Goal: Task Accomplishment & Management: Manage account settings

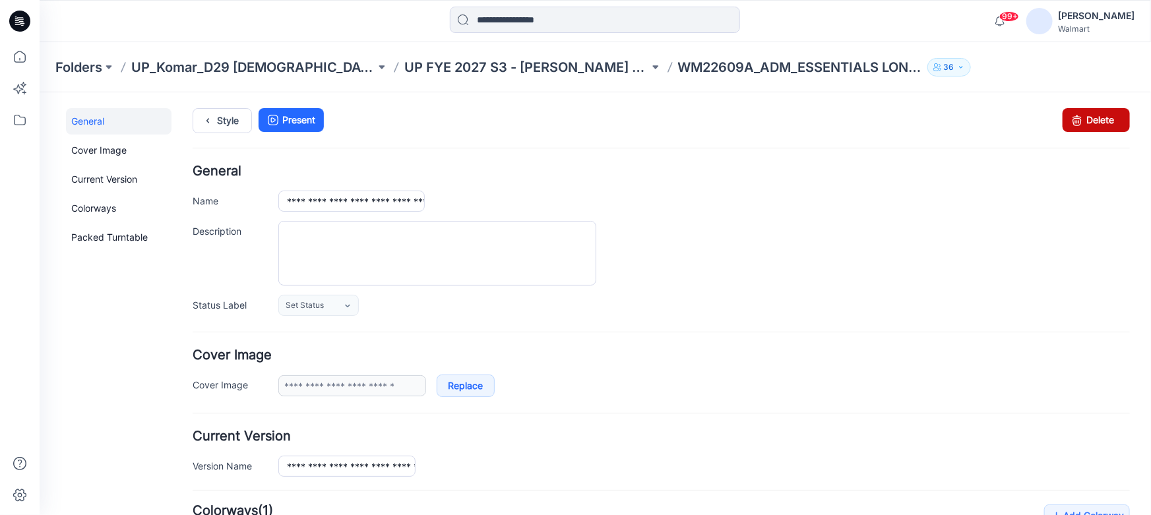
drag, startPoint x: 1087, startPoint y: 121, endPoint x: 666, endPoint y: 118, distance: 421.5
click at [1087, 121] on link "Delete" at bounding box center [1095, 120] width 67 height 24
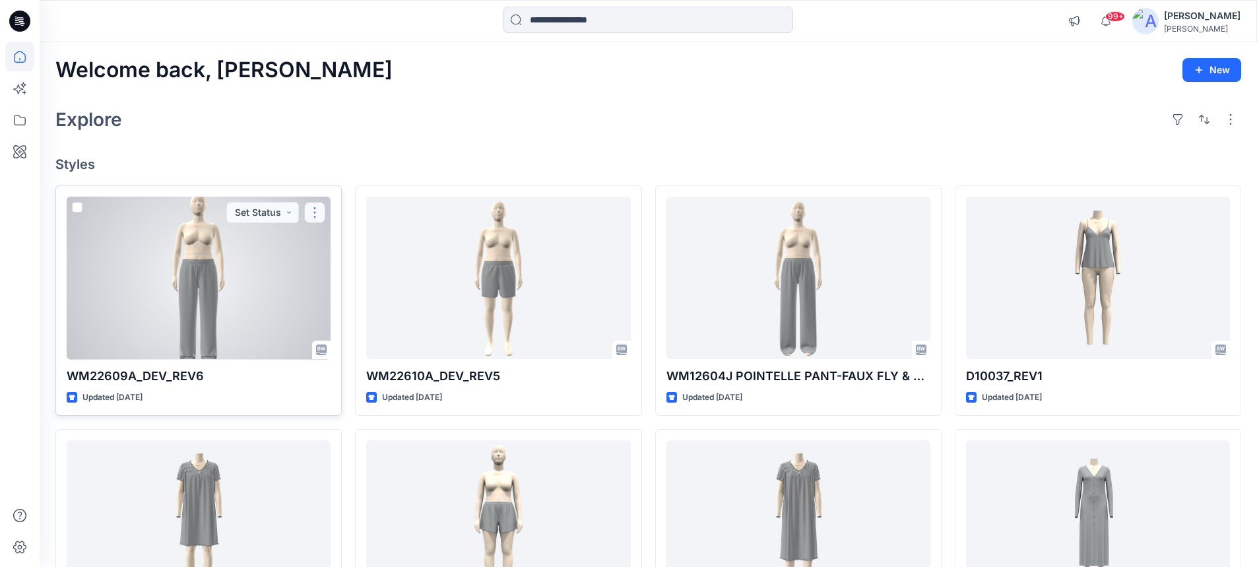
click at [319, 209] on button "button" at bounding box center [314, 212] width 21 height 21
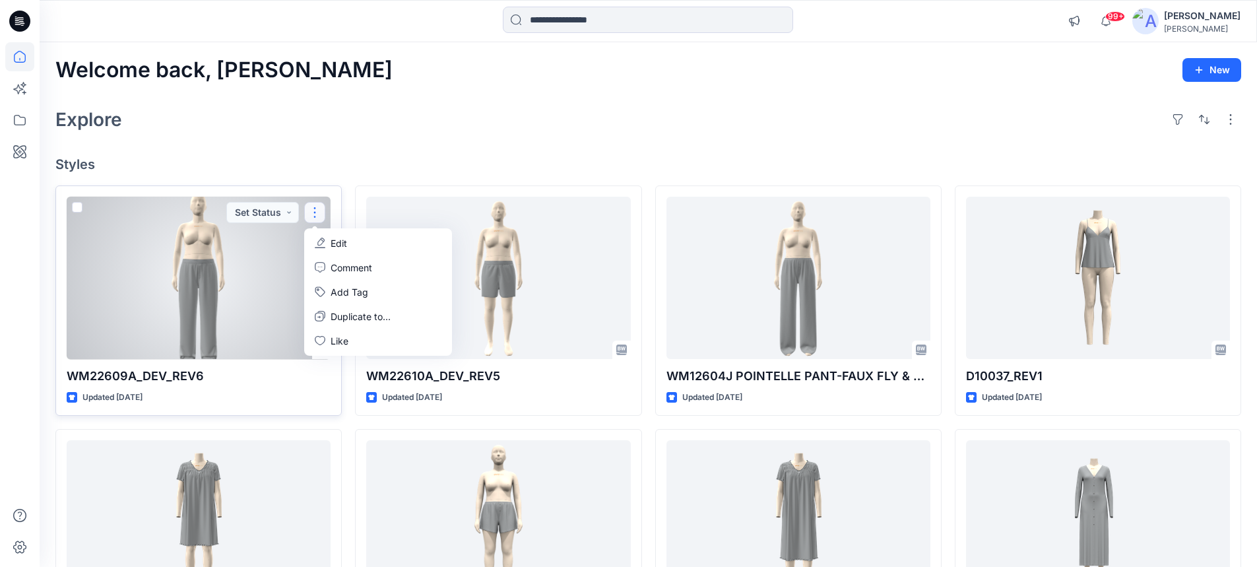
click at [338, 243] on p "Edit" at bounding box center [338, 243] width 16 height 14
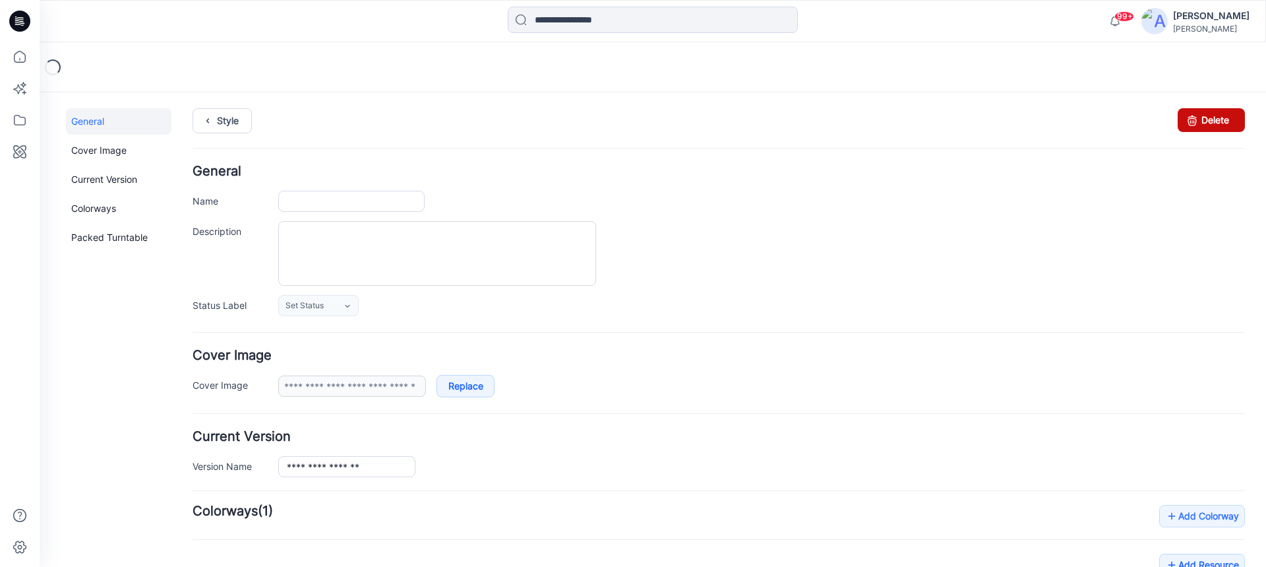
type input "**********"
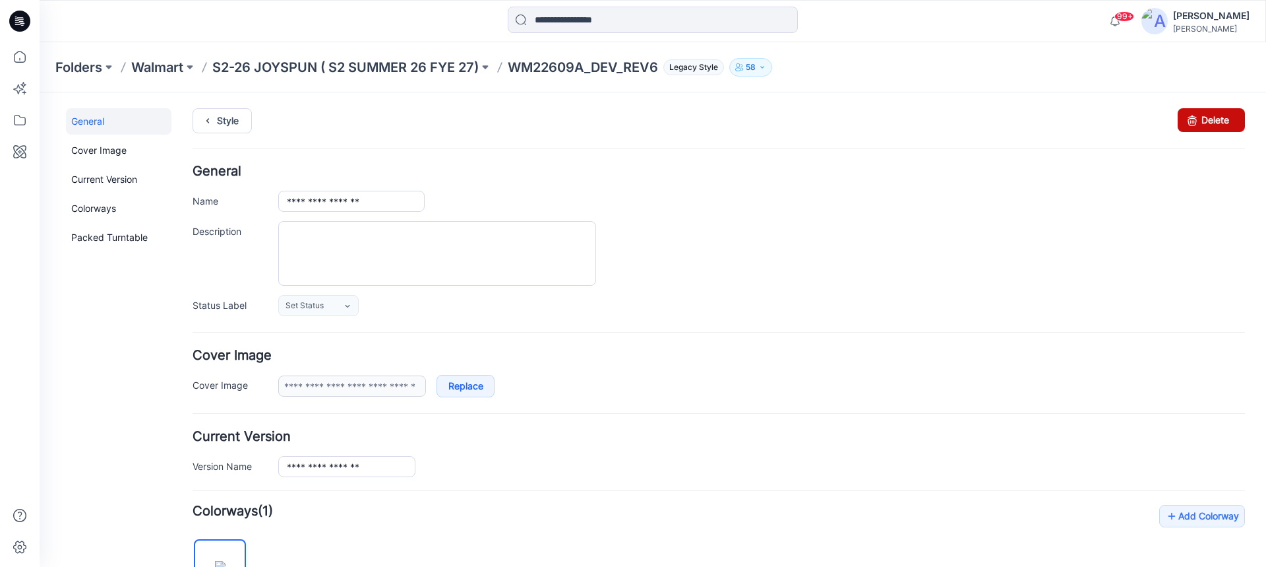
click at [1195, 119] on link "Delete" at bounding box center [1211, 120] width 67 height 24
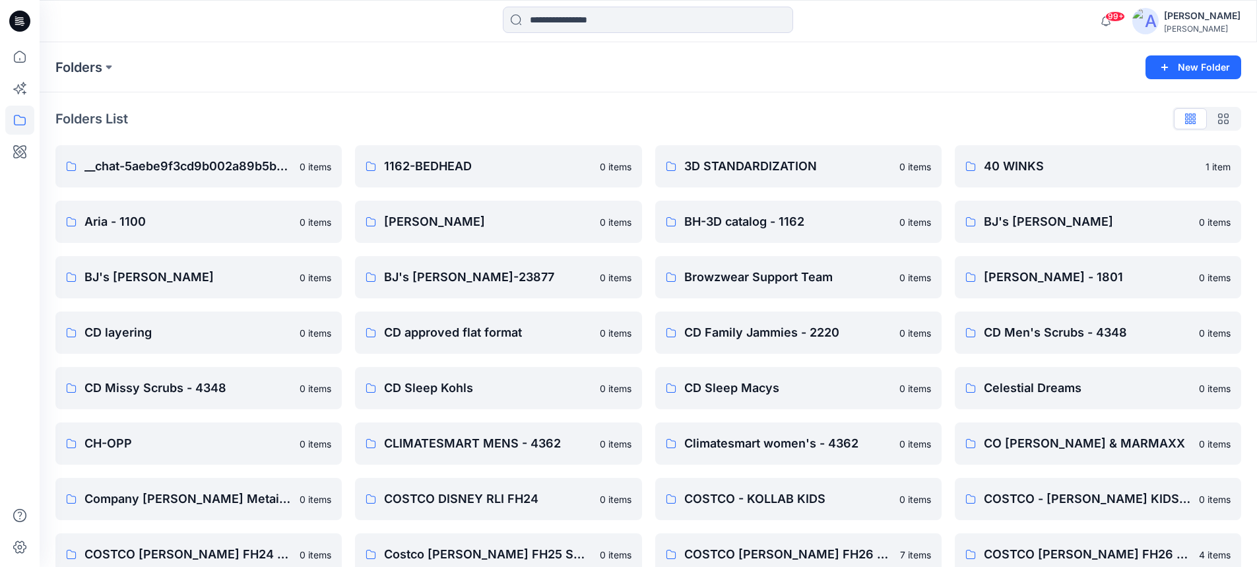
click at [393, 74] on div "Folders" at bounding box center [596, 67] width 1082 height 18
click at [23, 23] on icon at bounding box center [22, 23] width 5 height 1
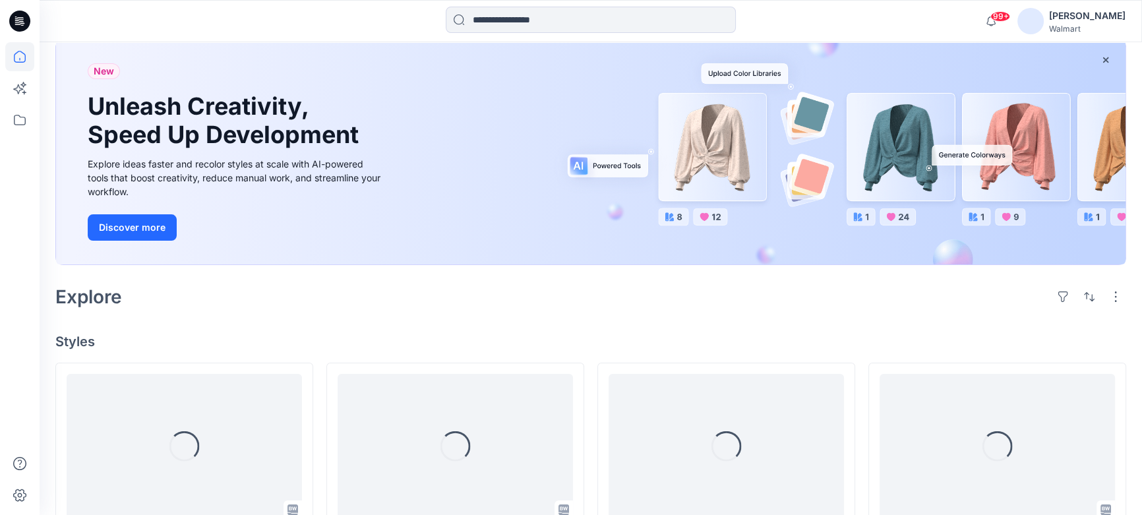
scroll to position [239, 0]
